Goal: Information Seeking & Learning: Learn about a topic

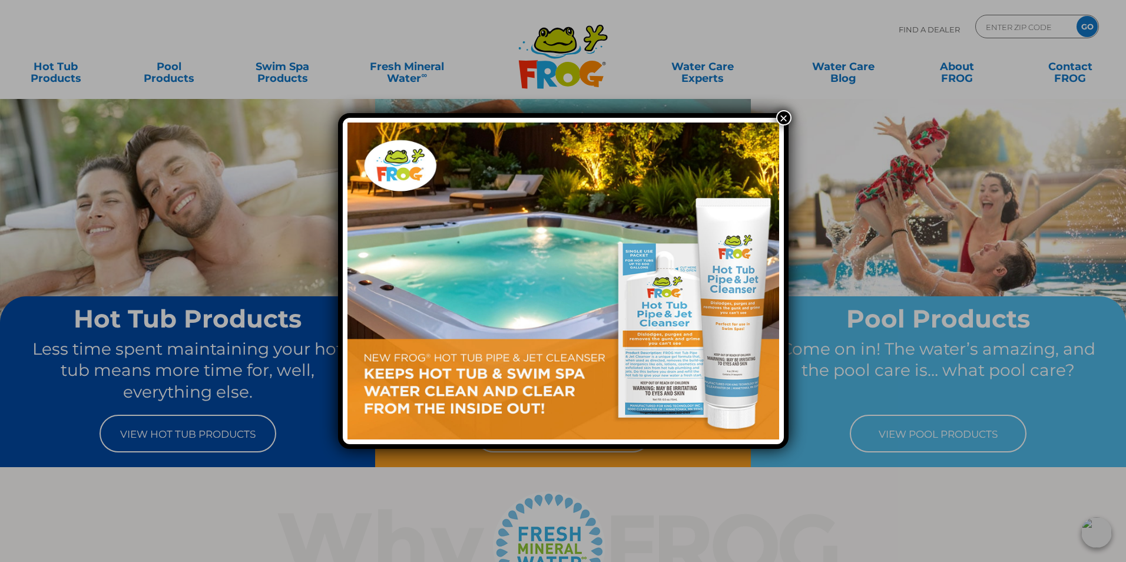
click at [785, 115] on button "×" at bounding box center [783, 117] width 15 height 15
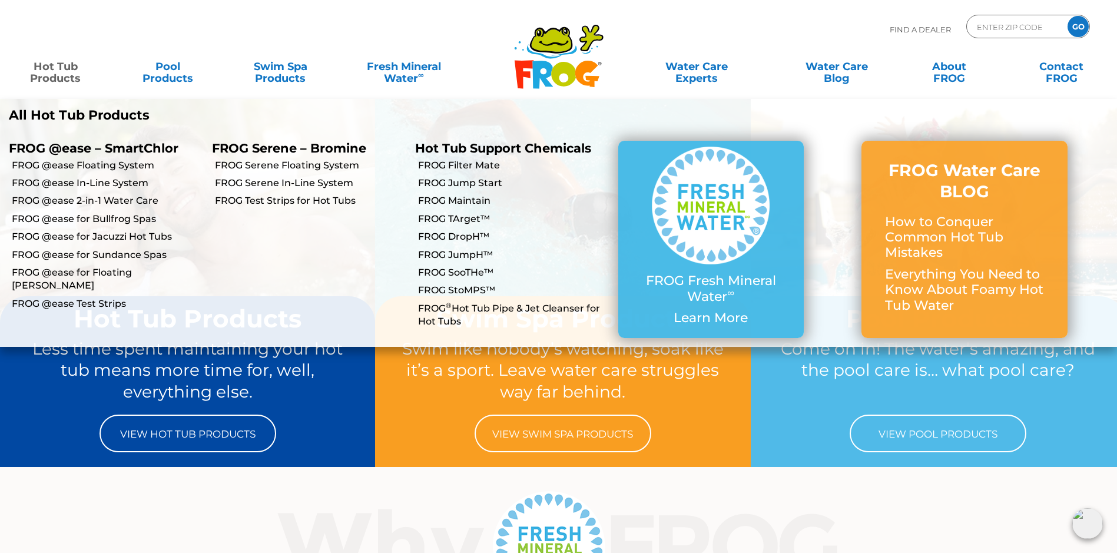
click at [56, 68] on link "Hot Tub Products" at bounding box center [56, 67] width 88 height 24
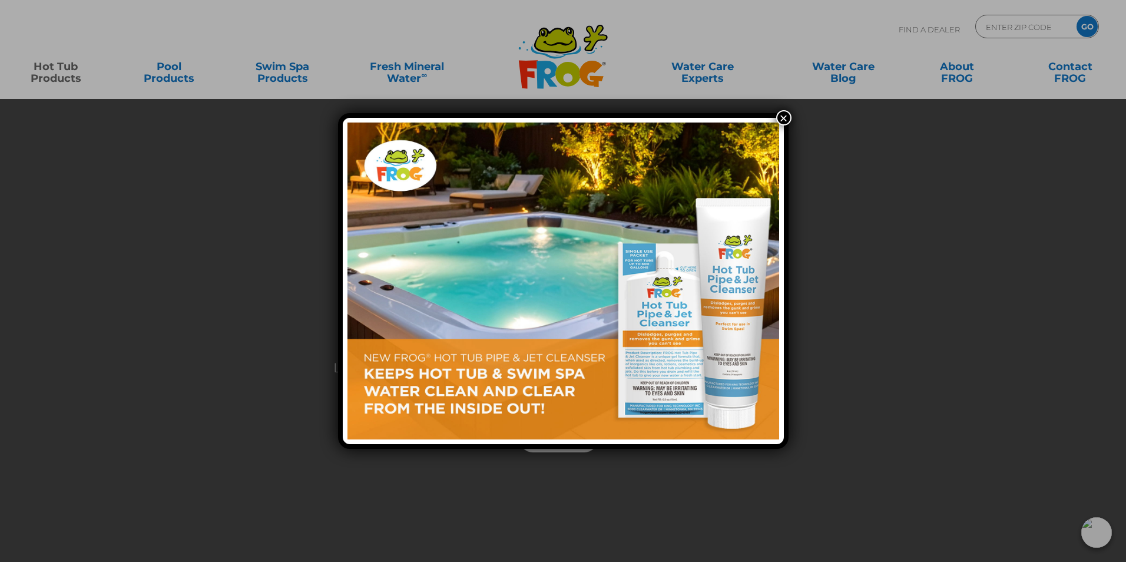
click at [780, 120] on button "×" at bounding box center [783, 117] width 15 height 15
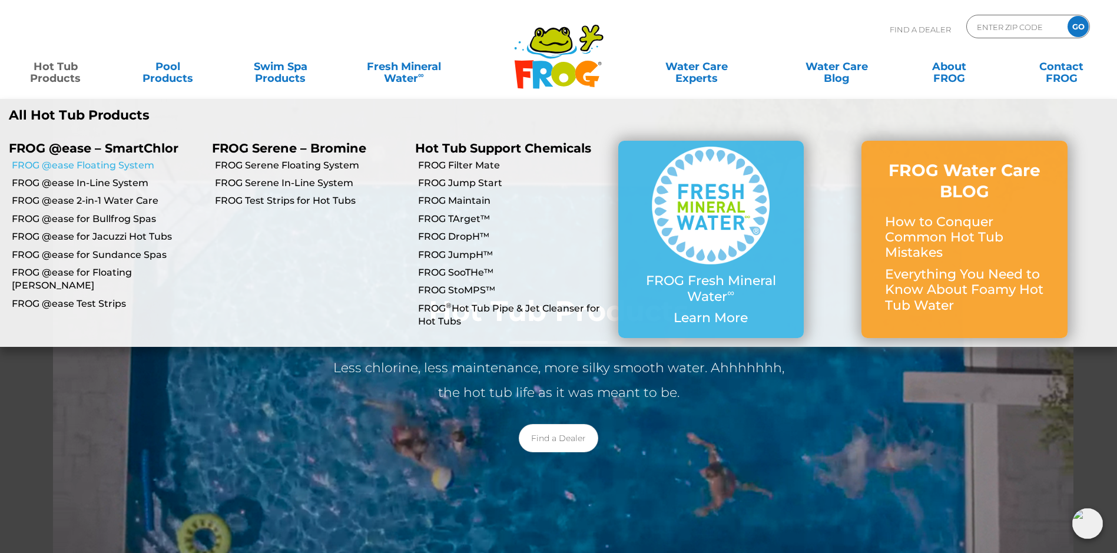
click at [90, 168] on link "FROG @ease Floating System" at bounding box center [107, 165] width 191 height 13
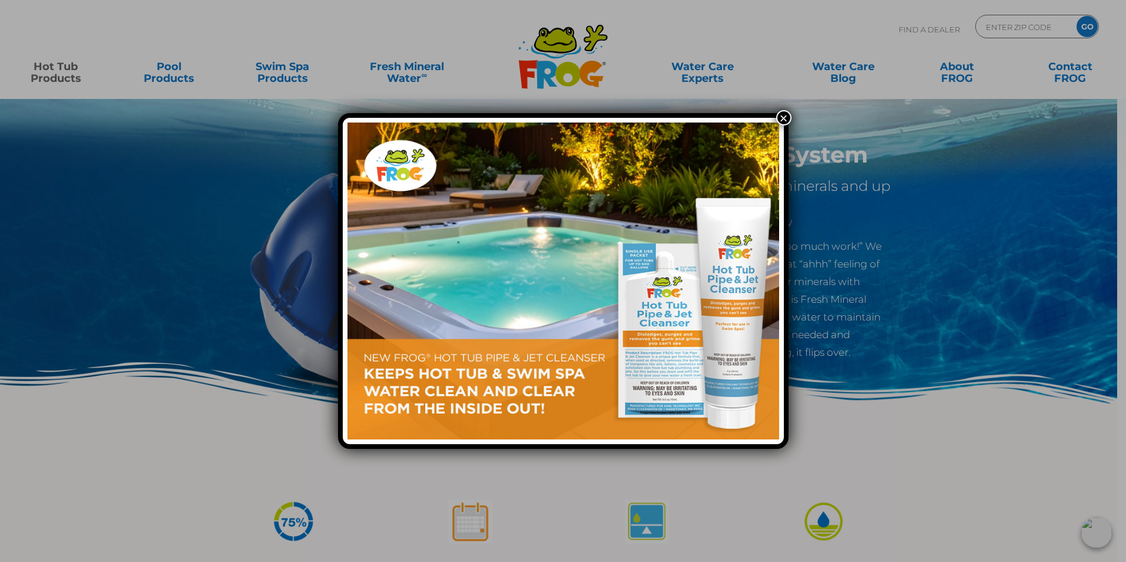
click at [55, 67] on div "×" at bounding box center [563, 281] width 1126 height 562
click at [778, 119] on button "×" at bounding box center [783, 117] width 15 height 15
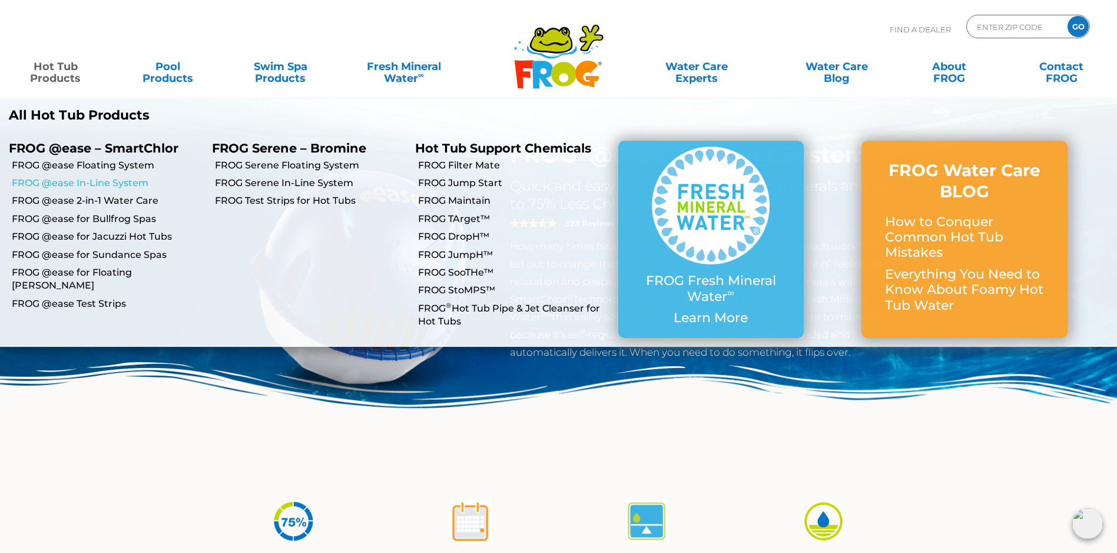
click at [68, 184] on link "FROG @ease In-Line System" at bounding box center [107, 183] width 191 height 13
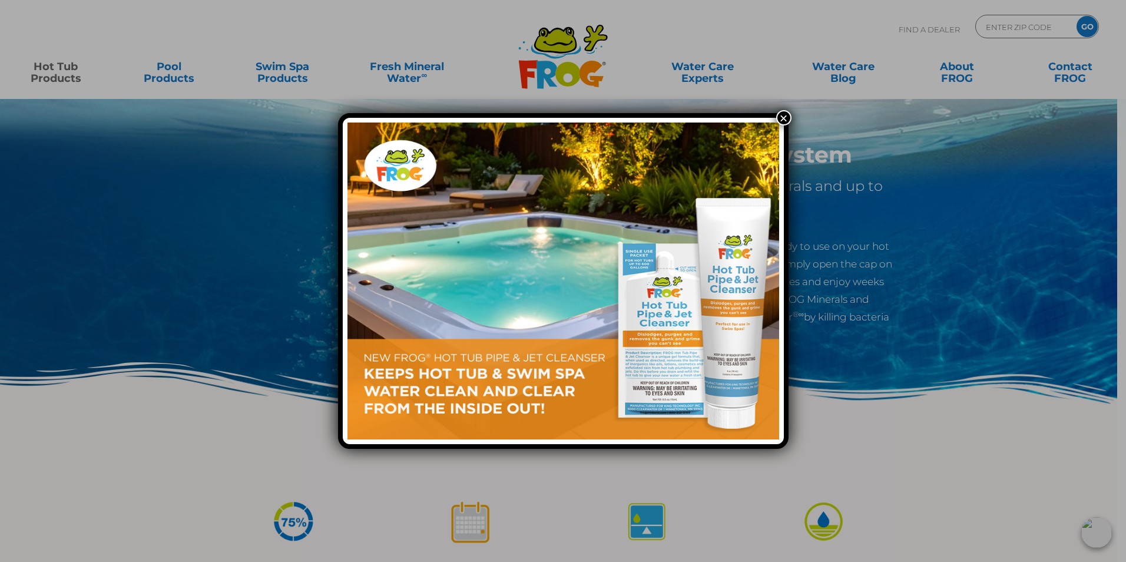
click at [64, 71] on div "×" at bounding box center [563, 281] width 1126 height 562
click at [781, 119] on button "×" at bounding box center [783, 117] width 15 height 15
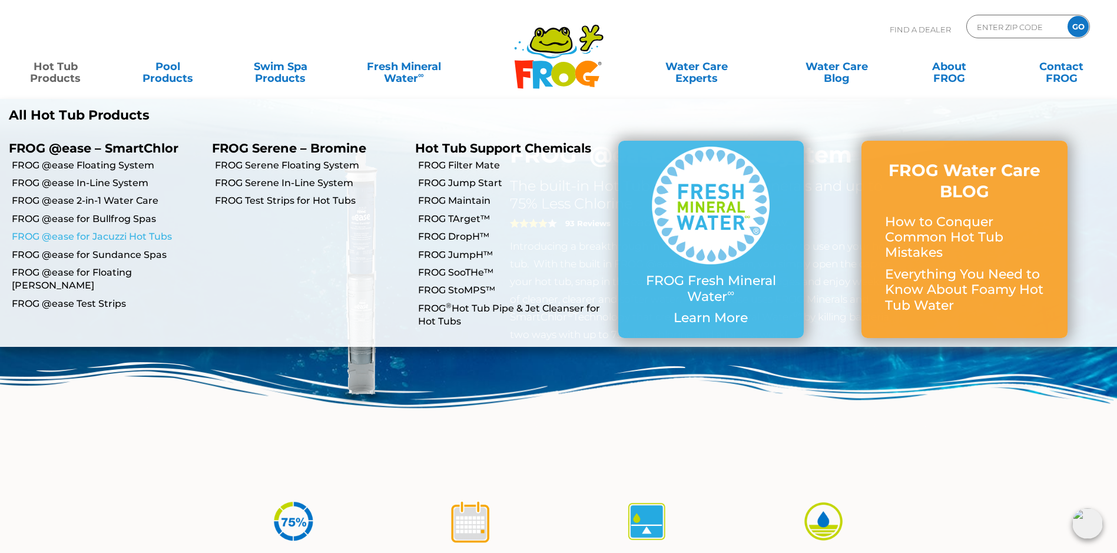
click at [65, 237] on link "FROG @ease for Jacuzzi Hot Tubs" at bounding box center [107, 236] width 191 height 13
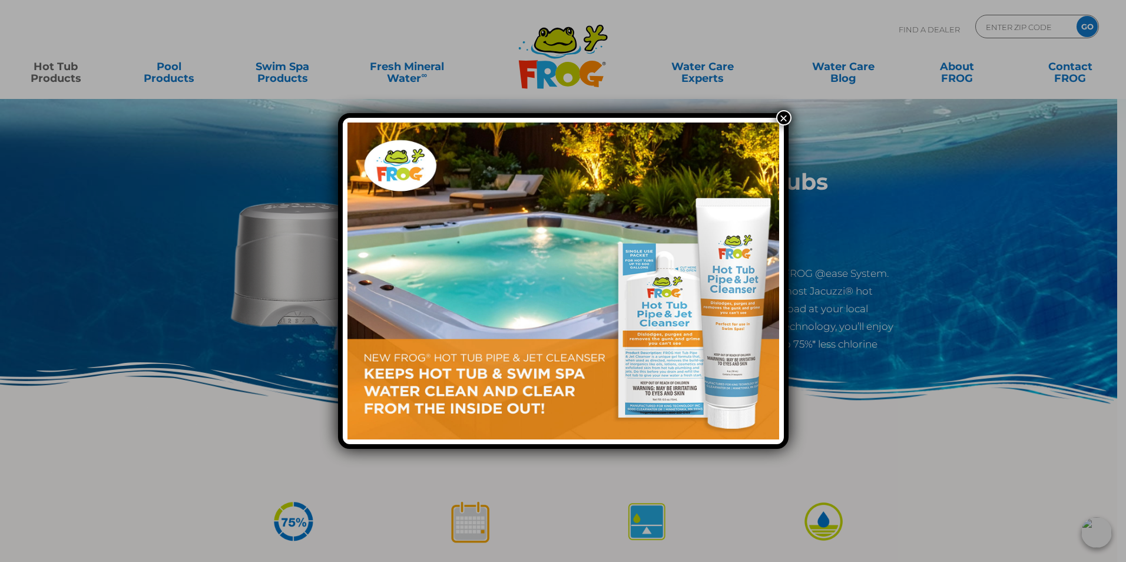
click at [784, 118] on button "×" at bounding box center [783, 117] width 15 height 15
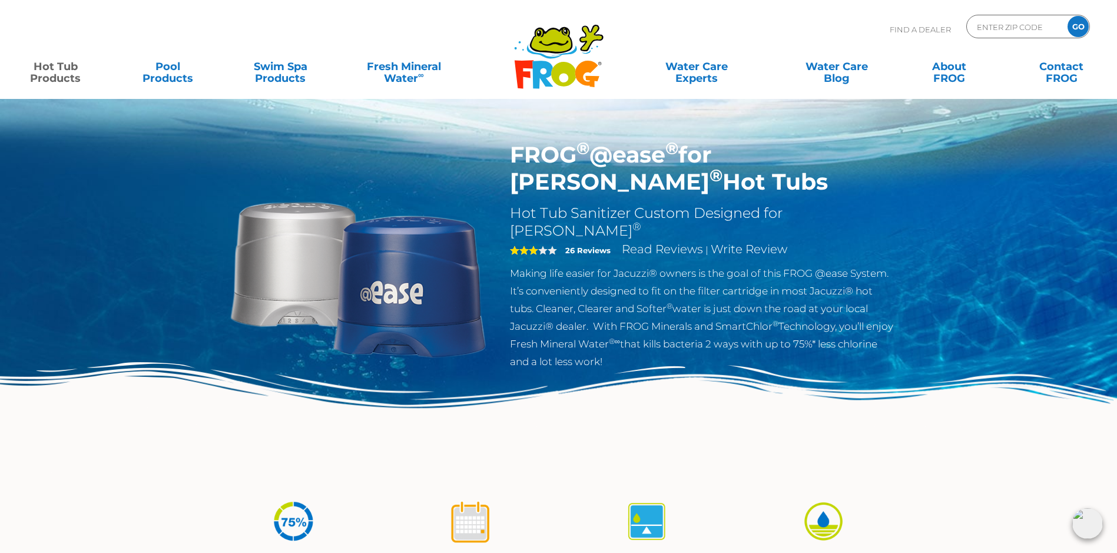
click at [436, 276] on img at bounding box center [358, 276] width 270 height 270
click at [642, 160] on h1 "FROG ® @ease ® for Jacuzzi ® Hot Tubs" at bounding box center [702, 168] width 385 height 54
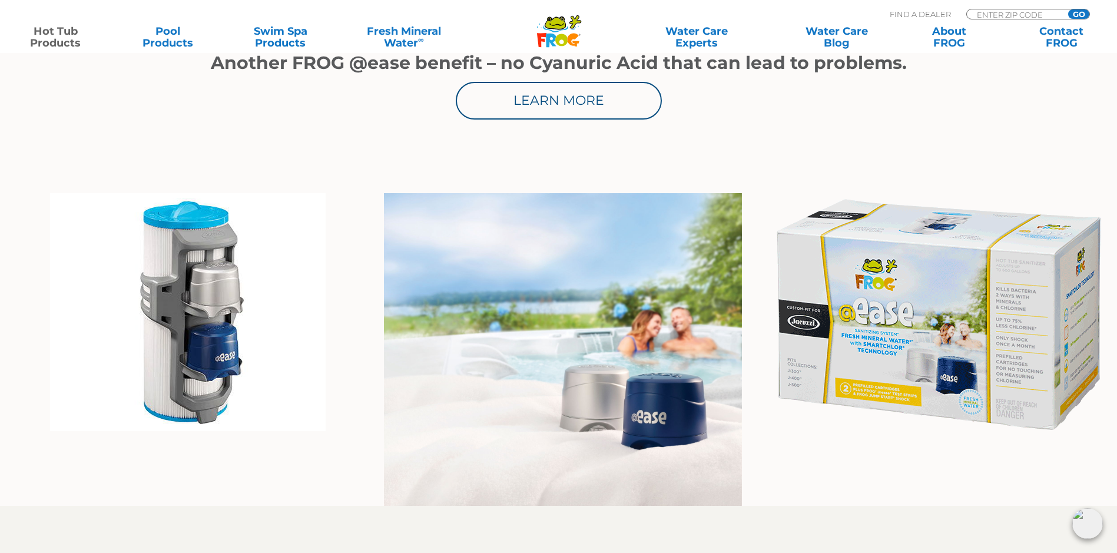
scroll to position [766, 0]
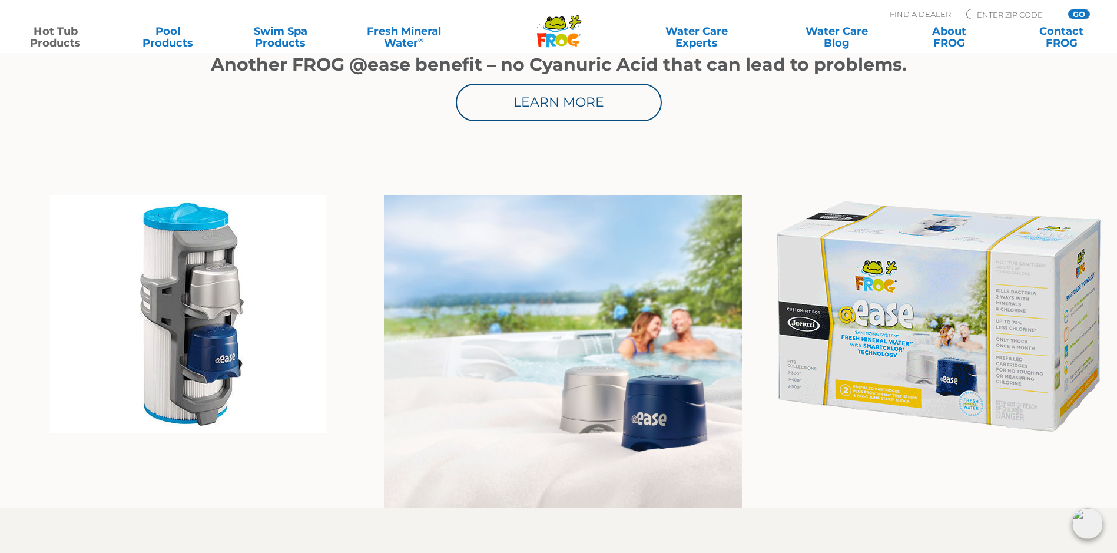
click at [916, 327] on img at bounding box center [937, 316] width 339 height 243
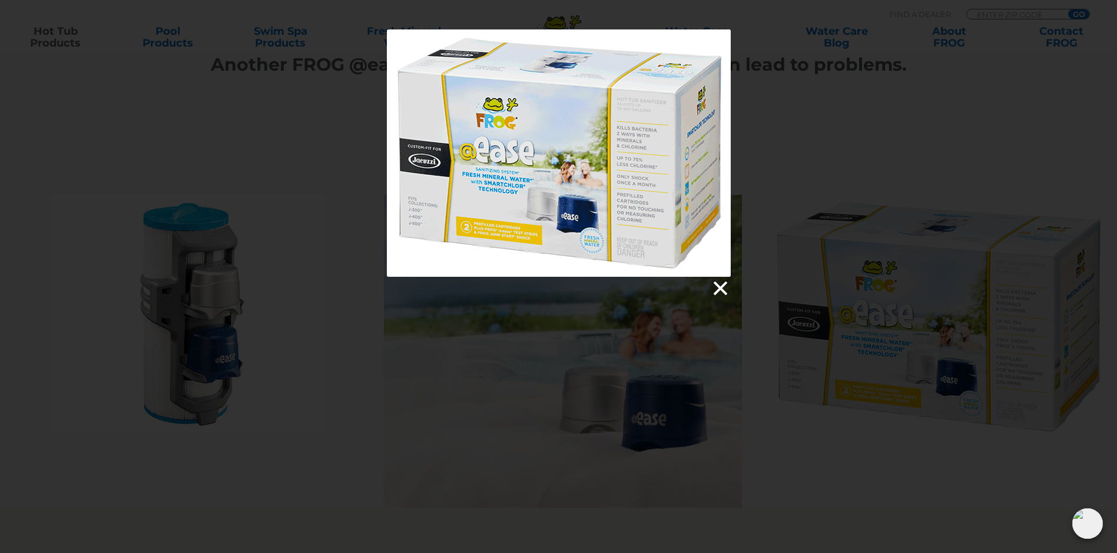
click at [717, 284] on link at bounding box center [720, 289] width 18 height 18
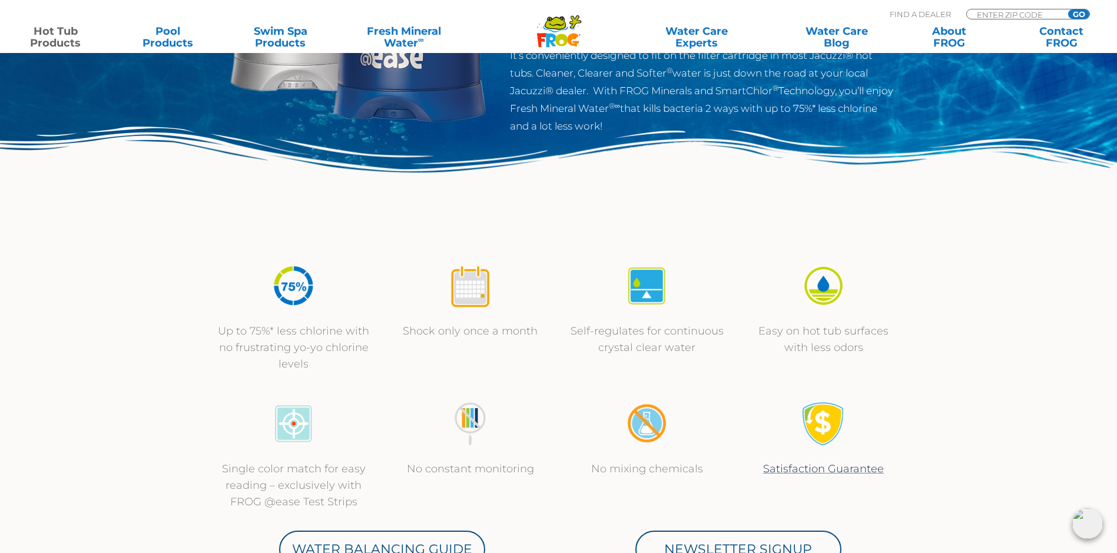
scroll to position [0, 0]
